Goal: Task Accomplishment & Management: Use online tool/utility

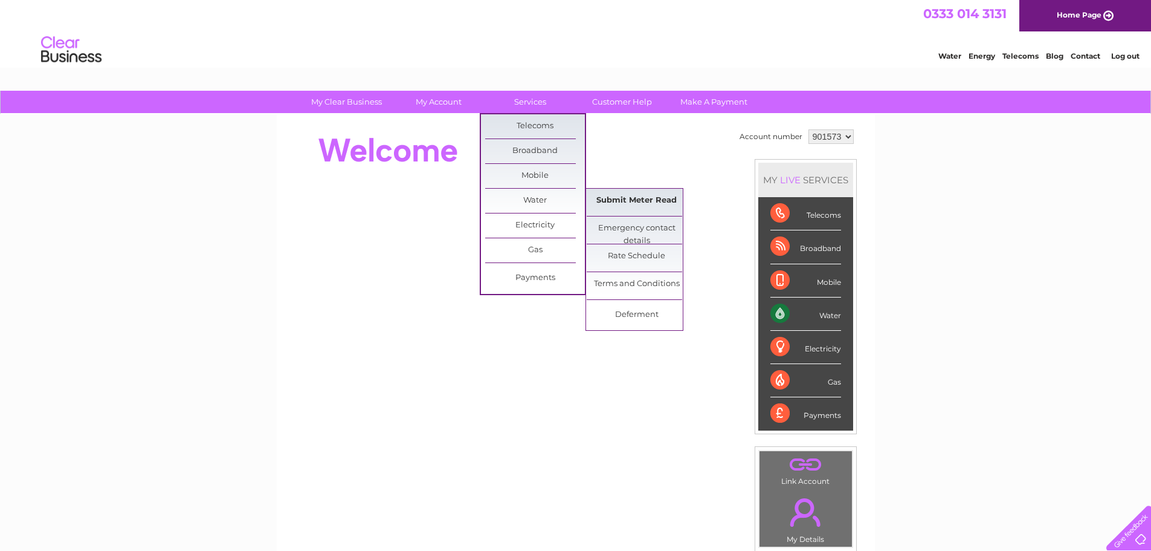
click at [622, 202] on link "Submit Meter Read" at bounding box center [637, 201] width 100 height 24
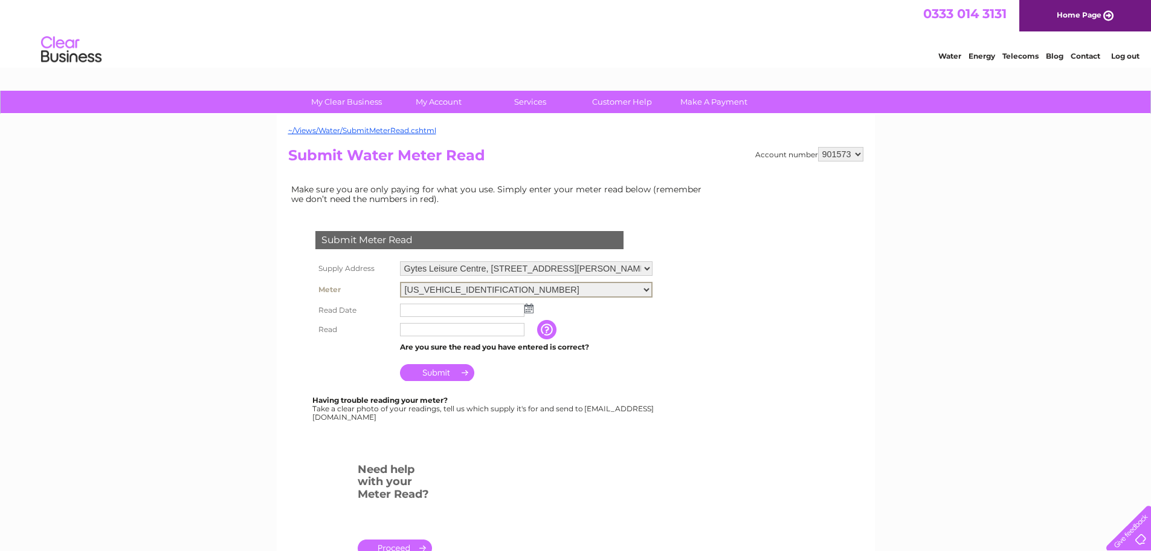
drag, startPoint x: 604, startPoint y: 282, endPoint x: 603, endPoint y: 288, distance: 6.1
click at [604, 282] on select "06ELSTER17M295546" at bounding box center [526, 290] width 253 height 16
click at [603, 290] on select "06ELSTER17M295546" at bounding box center [526, 290] width 253 height 16
drag, startPoint x: 845, startPoint y: 154, endPoint x: 845, endPoint y: 160, distance: 6.6
click at [845, 154] on select "901573 901574 901575 901576 901577 901579 901580 901581 901582 901583 901584 90…" at bounding box center [840, 154] width 45 height 15
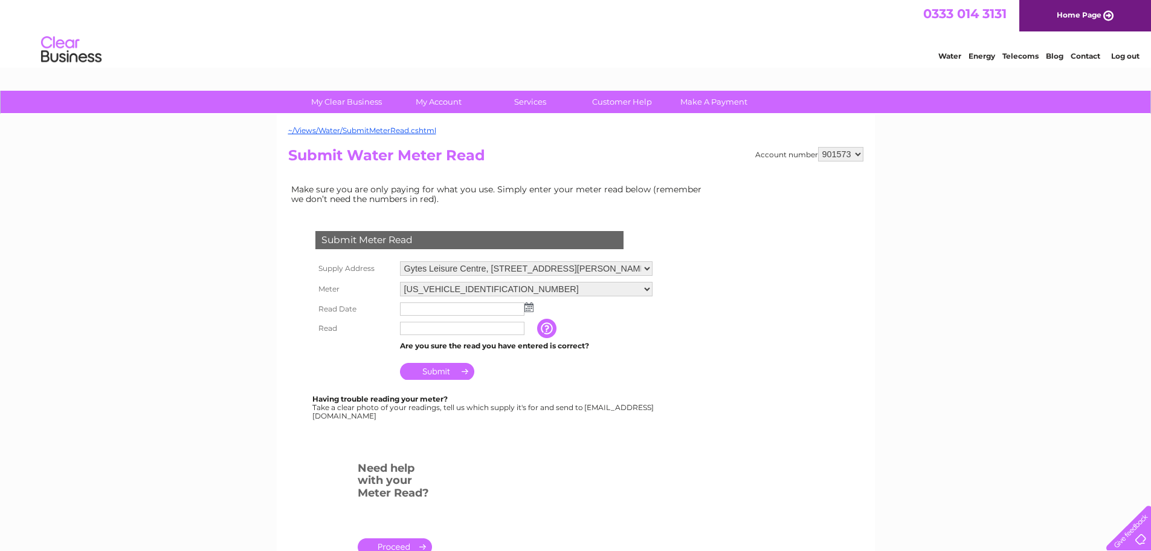
select select "975126"
click at [818, 147] on select "901573 901574 901575 901576 901577 901579 901580 901581 901582 901583 901584 90…" at bounding box center [840, 154] width 45 height 15
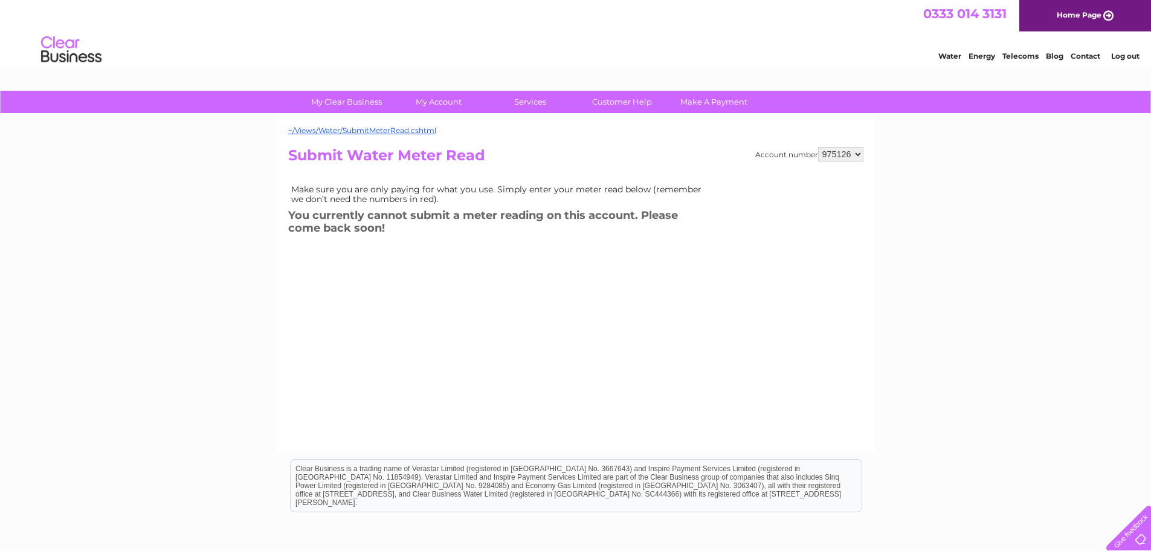
click at [844, 155] on select "901573 901574 901575 901576 901577 901579 901580 901581 901582 901583 901584 90…" at bounding box center [840, 154] width 45 height 15
select select "901580"
click at [818, 147] on select "901573 901574 901575 901576 901577 901579 901580 901581 901582 901583 901584 90…" at bounding box center [840, 154] width 45 height 15
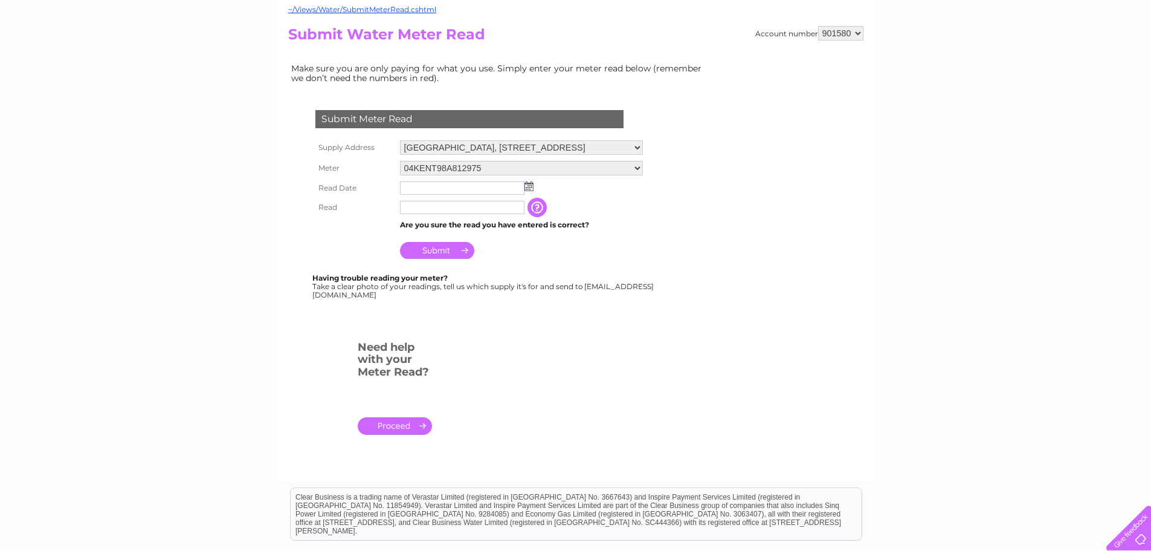
scroll to position [181, 0]
